Goal: Ask a question: Seek information or help from site administrators or community

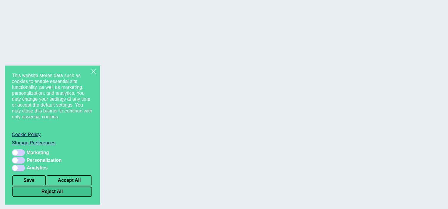
click at [50, 193] on button "Reject All" at bounding box center [51, 192] width 79 height 10
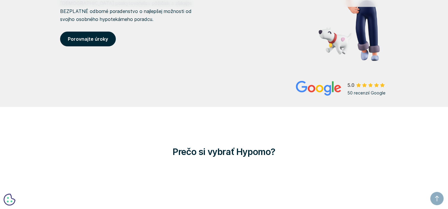
scroll to position [30, 0]
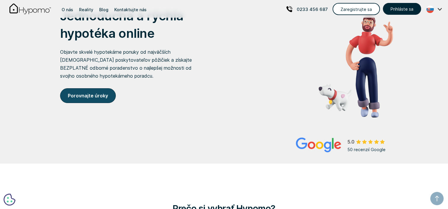
click at [89, 101] on link "Porovnajte úroky" at bounding box center [88, 95] width 56 height 15
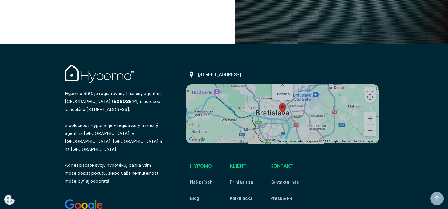
scroll to position [2248, 0]
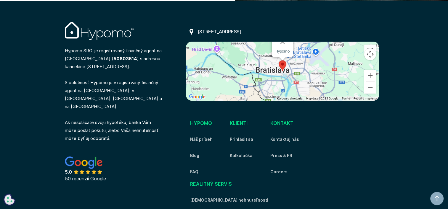
click at [285, 69] on img "Map pin showing location of Hypomo" at bounding box center [282, 65] width 8 height 11
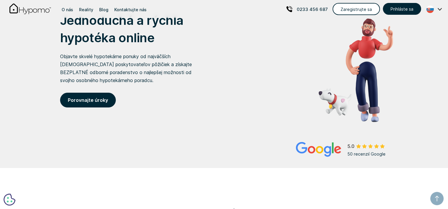
scroll to position [0, 0]
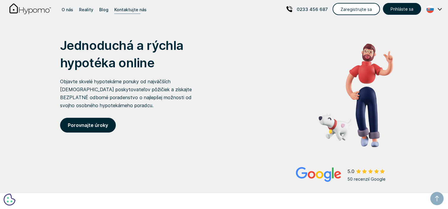
click at [126, 8] on div "Kontaktujte nás" at bounding box center [130, 10] width 32 height 8
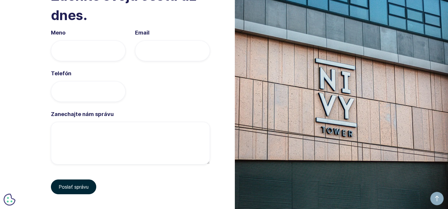
scroll to position [1965, 0]
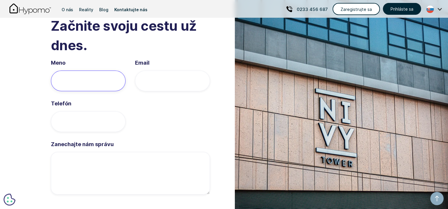
click at [108, 82] on input "Meno" at bounding box center [88, 81] width 75 height 21
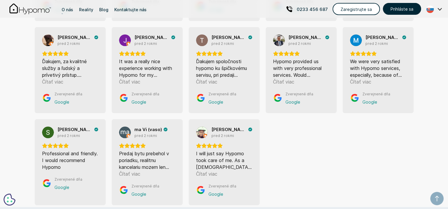
scroll to position [1088, 0]
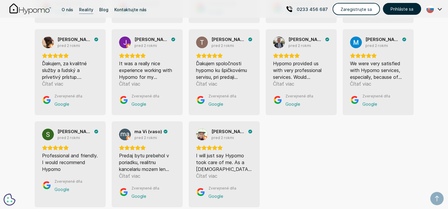
click at [88, 9] on div "Reality" at bounding box center [86, 10] width 14 height 8
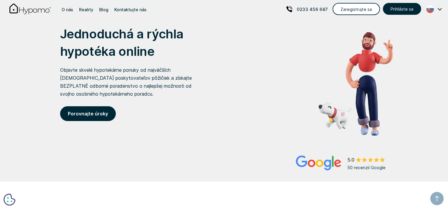
scroll to position [0, 0]
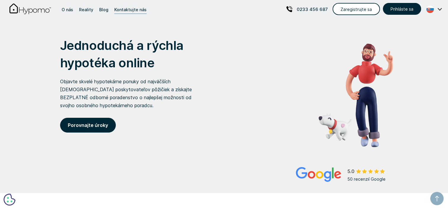
click at [137, 7] on div "Kontaktujte nás" at bounding box center [130, 10] width 32 height 8
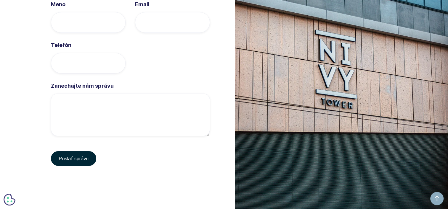
scroll to position [2024, 0]
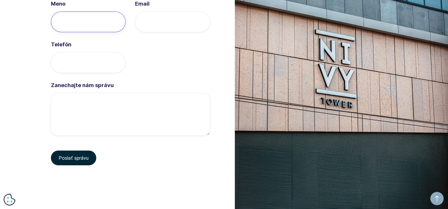
click at [79, 26] on input "Meno" at bounding box center [88, 22] width 75 height 21
type input "Vitaliia"
click at [160, 24] on input "Email" at bounding box center [172, 22] width 75 height 21
type input "[EMAIL_ADDRESS][DOMAIN_NAME]"
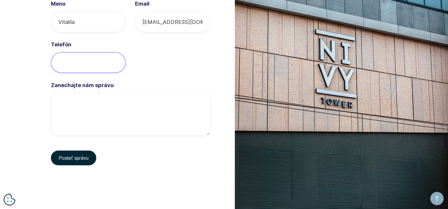
click at [76, 60] on input "Telefón" at bounding box center [88, 62] width 75 height 21
click at [118, 64] on input "421949454924" at bounding box center [88, 62] width 75 height 21
click at [118, 61] on input "421949454925" at bounding box center [88, 62] width 75 height 21
click at [118, 64] on input "421949454924" at bounding box center [88, 62] width 75 height 21
type input "421949454925"
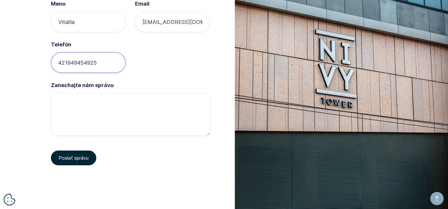
click at [118, 60] on input "421949454925" at bounding box center [88, 62] width 75 height 21
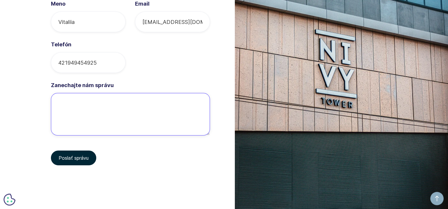
click at [70, 102] on textarea "Zanechajte nám správu" at bounding box center [130, 114] width 159 height 43
click at [83, 94] on textarea "Zanechajte nám správu" at bounding box center [130, 114] width 159 height 43
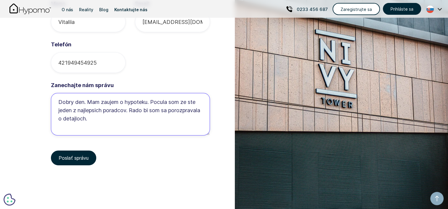
drag, startPoint x: 133, startPoint y: 120, endPoint x: 62, endPoint y: 101, distance: 74.0
click at [62, 101] on textarea "Dobry den. Mam zaujem o hypoteku. Pocula som ze ste jeden z najlepsich poradcov…" at bounding box center [130, 114] width 159 height 43
click at [136, 121] on textarea "Dobry den. Mam zaujem o hypoteku. Pocula som ze ste jeden z najlepsich poradcov…" at bounding box center [130, 114] width 159 height 43
drag, startPoint x: 133, startPoint y: 120, endPoint x: 53, endPoint y: 99, distance: 81.9
click at [53, 99] on div "Začnite svoju cestu už dnes. Meno Vitaliia Email [EMAIL_ADDRESS][DOMAIN_NAME] T…" at bounding box center [224, 65] width 360 height 216
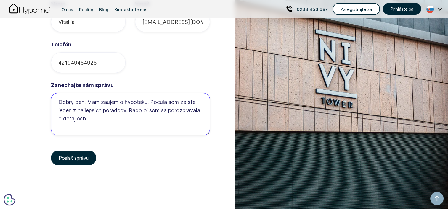
paste textarea "ý deň. Mám záujem o hypotéku. Počula som, že ste jeden z najlepších poradcov. R…"
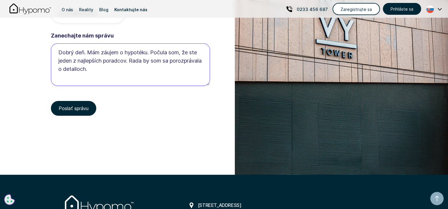
scroll to position [2084, 0]
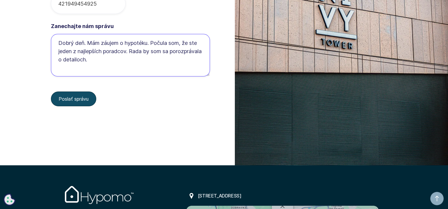
type textarea "Dobrý deň. Mám záujem o hypotéku. Počula som, že ste jeden z najlepších poradco…"
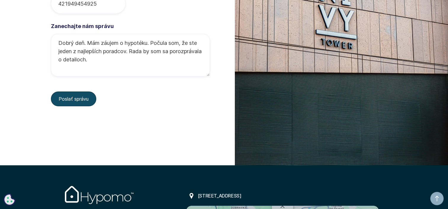
click at [73, 99] on input "Poslať správu" at bounding box center [73, 99] width 45 height 15
type input "Prosím, počkajte..."
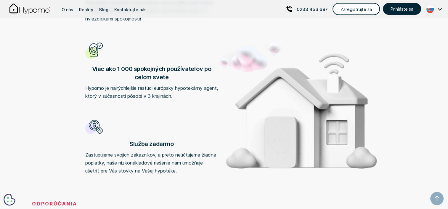
scroll to position [526, 0]
